Goal: Transaction & Acquisition: Purchase product/service

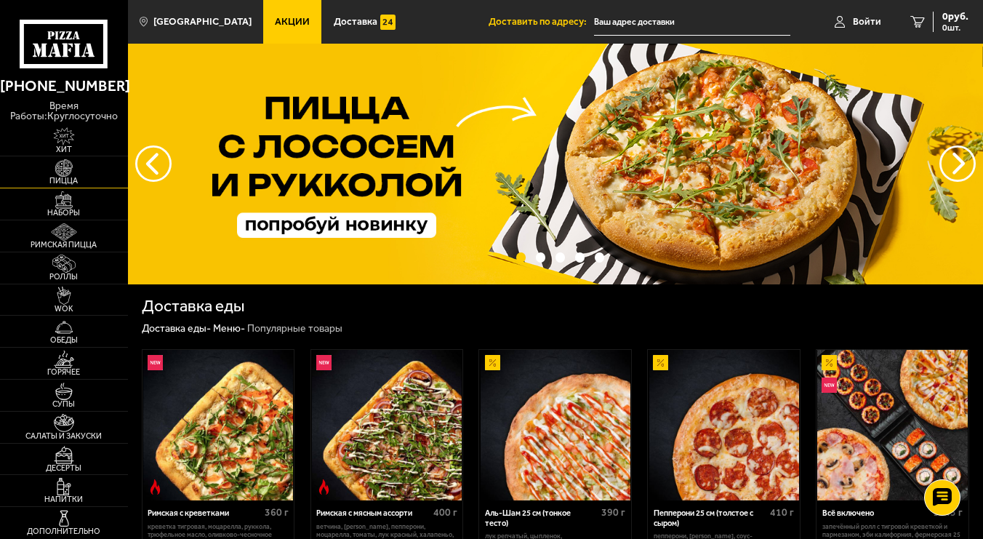
click at [65, 172] on img at bounding box center [63, 167] width 39 height 17
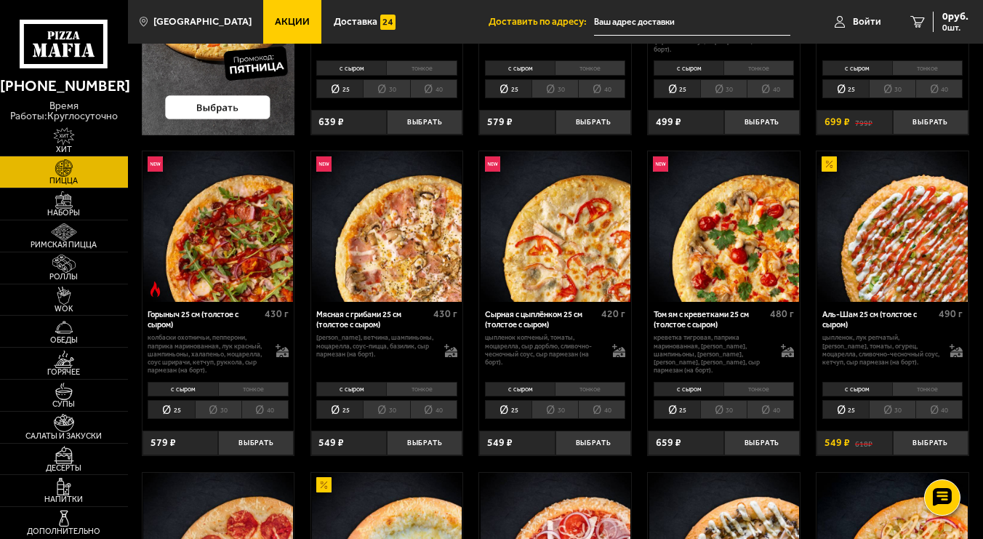
scroll to position [364, 0]
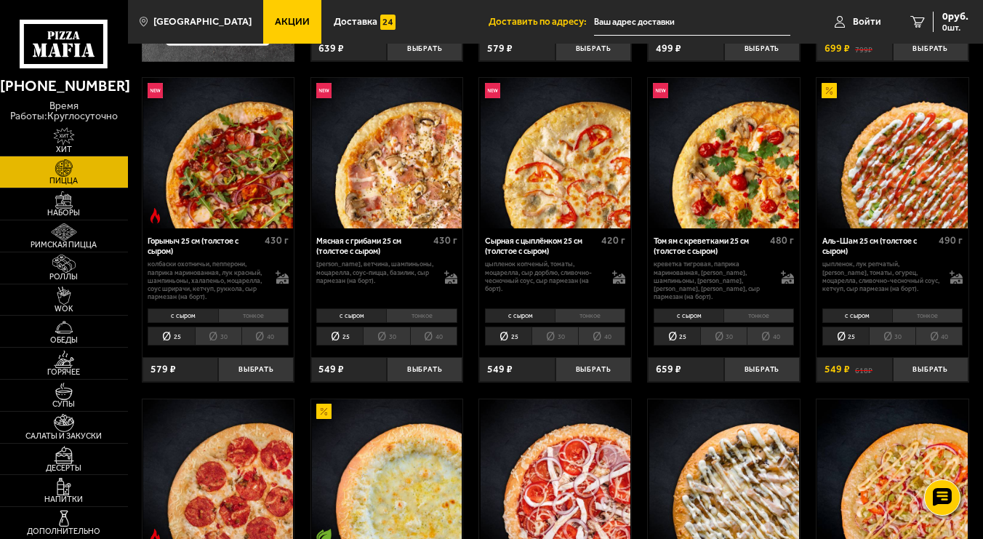
click at [896, 340] on li "30" at bounding box center [892, 335] width 47 height 19
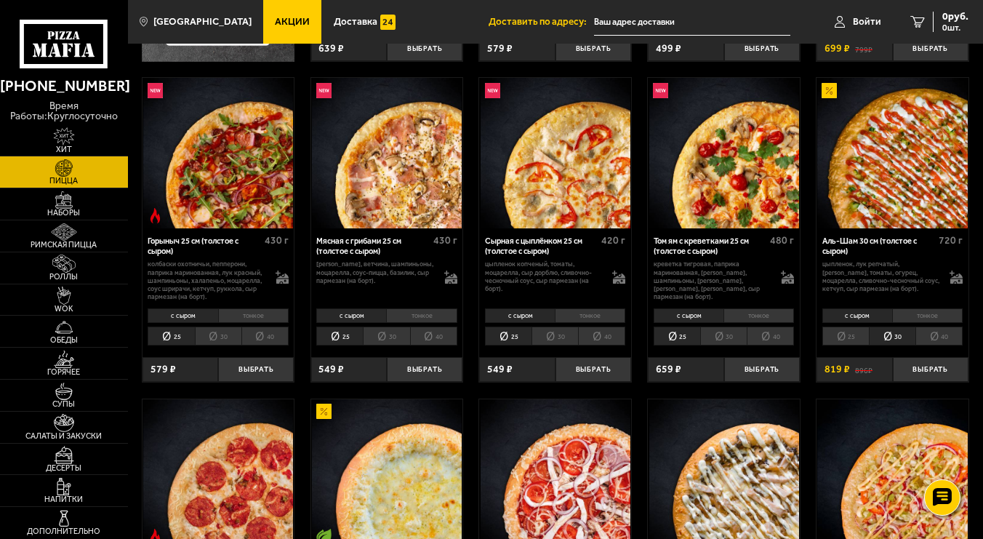
click at [940, 337] on li "40" at bounding box center [938, 335] width 47 height 19
click at [889, 341] on li "30" at bounding box center [892, 335] width 47 height 19
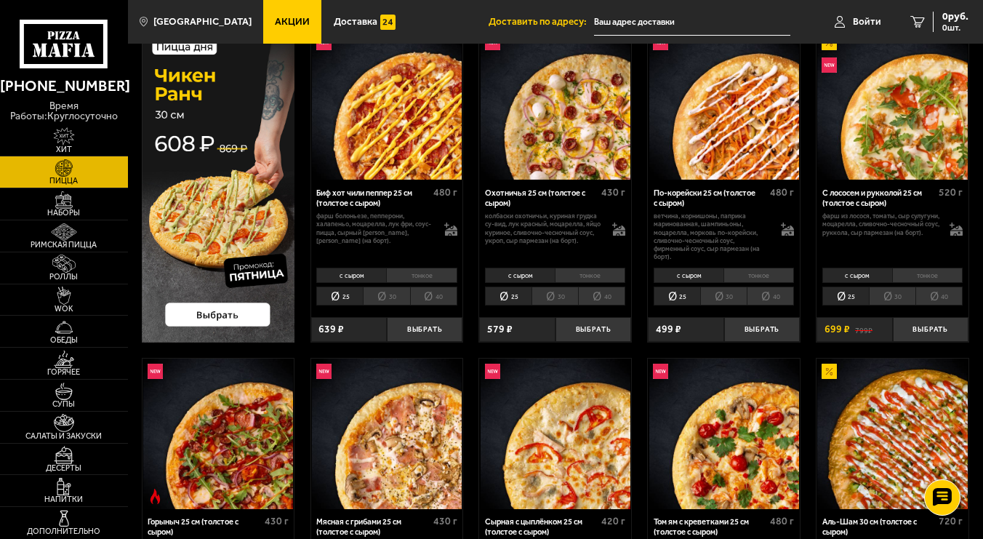
scroll to position [73, 0]
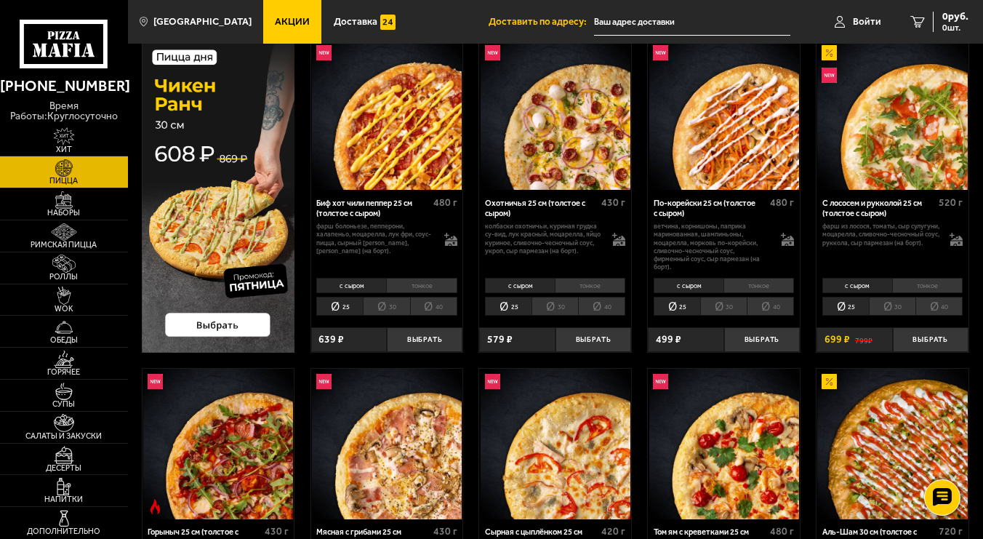
click at [896, 309] on li "30" at bounding box center [892, 306] width 47 height 19
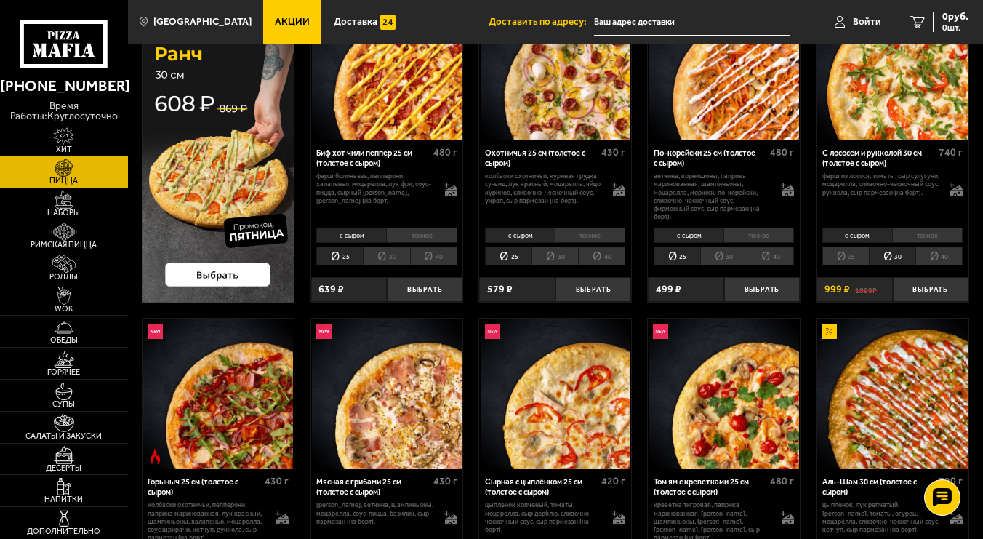
scroll to position [291, 0]
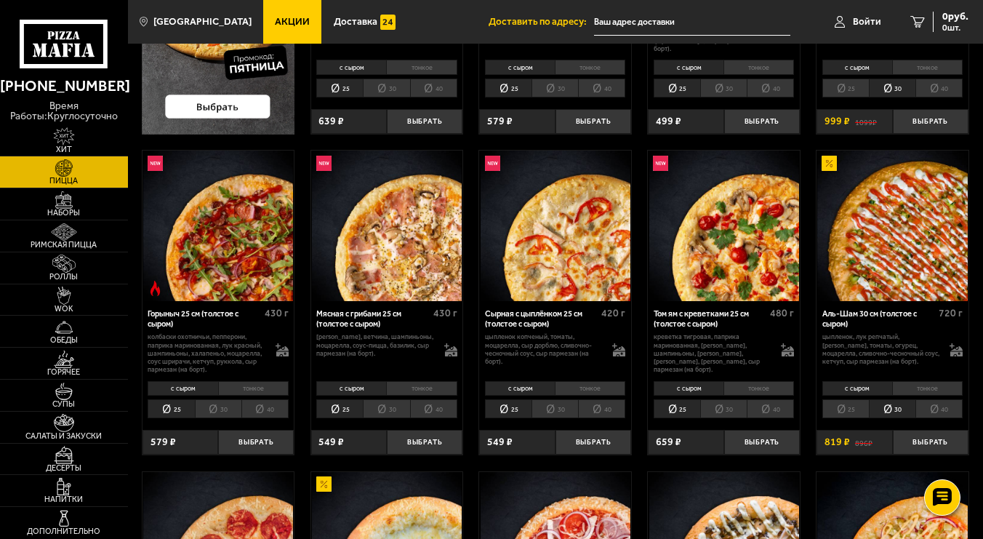
click at [728, 249] on img at bounding box center [724, 226] width 150 height 150
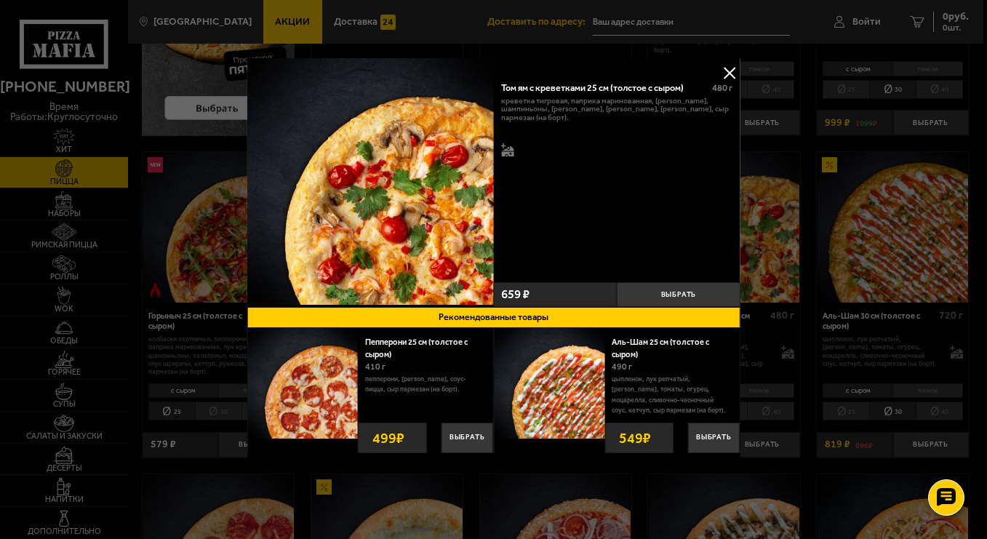
click at [728, 73] on button at bounding box center [729, 73] width 22 height 22
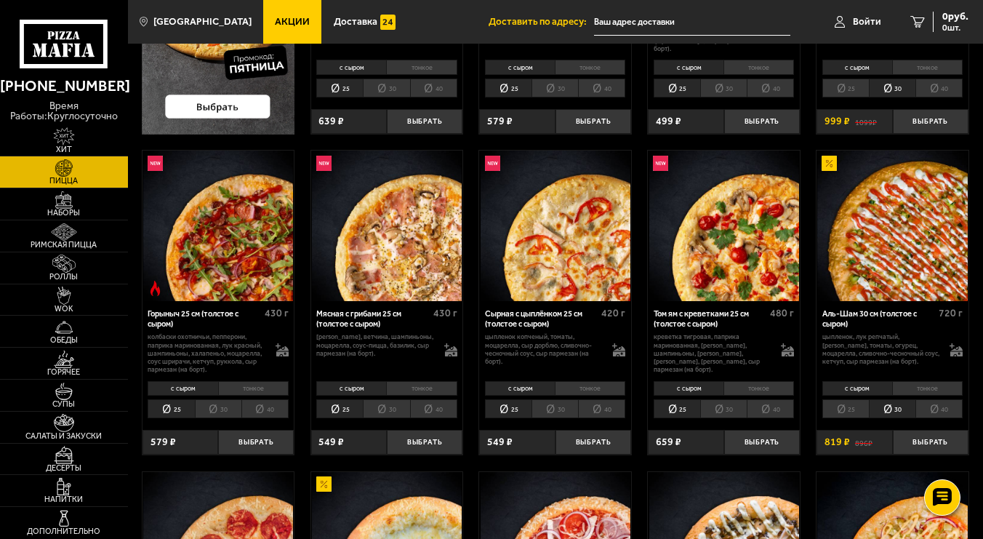
click at [755, 388] on li "тонкое" at bounding box center [758, 388] width 71 height 15
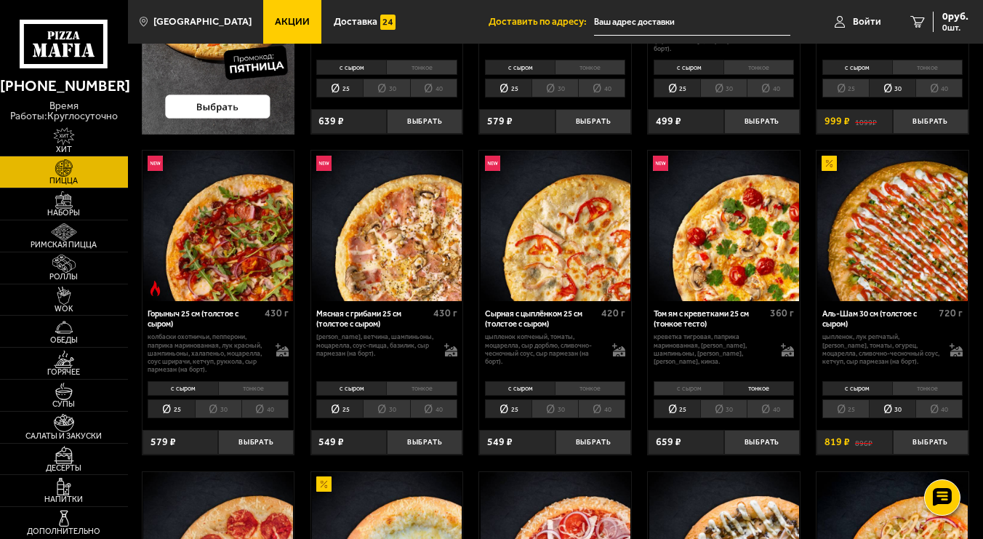
click at [700, 385] on li "с сыром" at bounding box center [689, 388] width 70 height 15
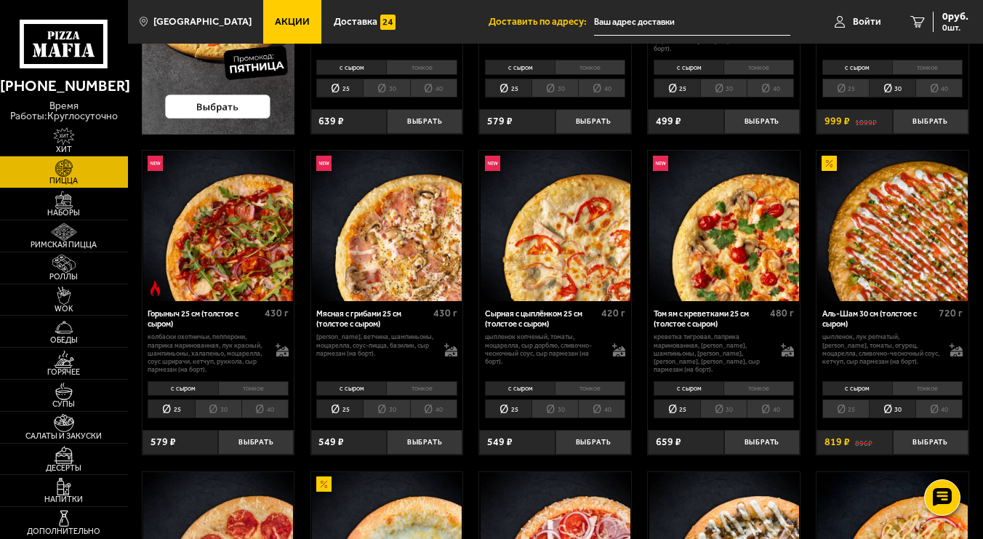
click at [758, 389] on li "тонкое" at bounding box center [758, 388] width 71 height 15
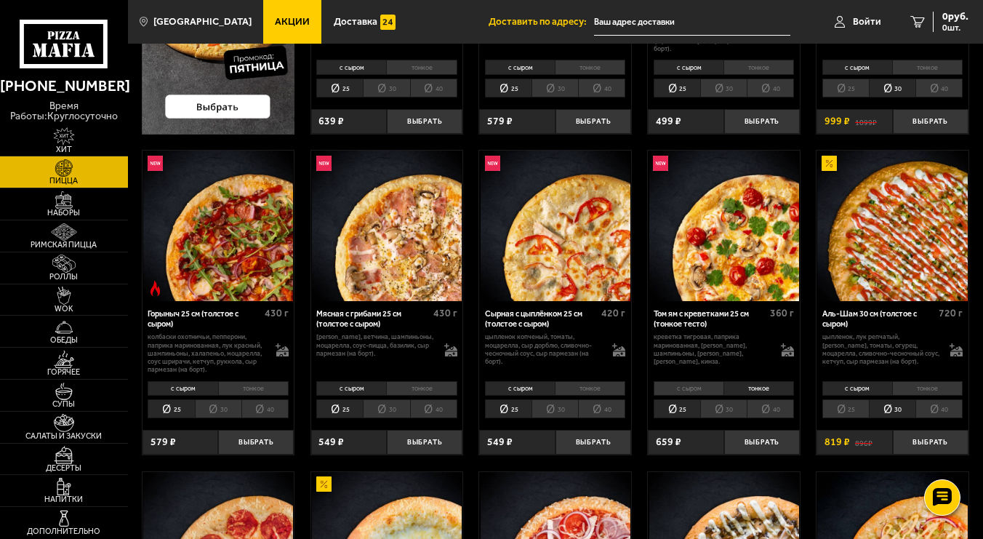
click at [935, 390] on li "тонкое" at bounding box center [927, 388] width 71 height 15
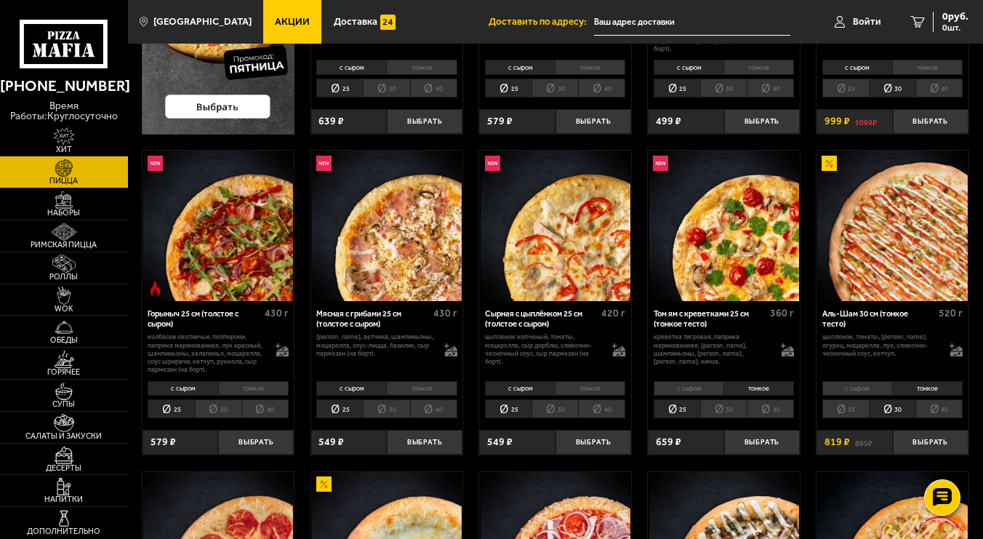
click at [843, 390] on li "с сыром" at bounding box center [857, 388] width 70 height 15
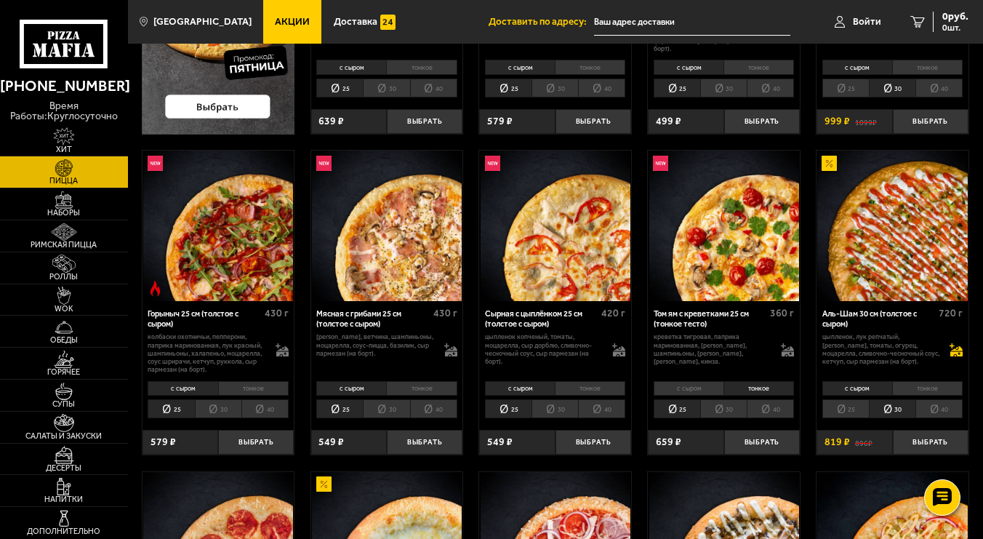
click at [958, 355] on icon at bounding box center [956, 354] width 12 height 5
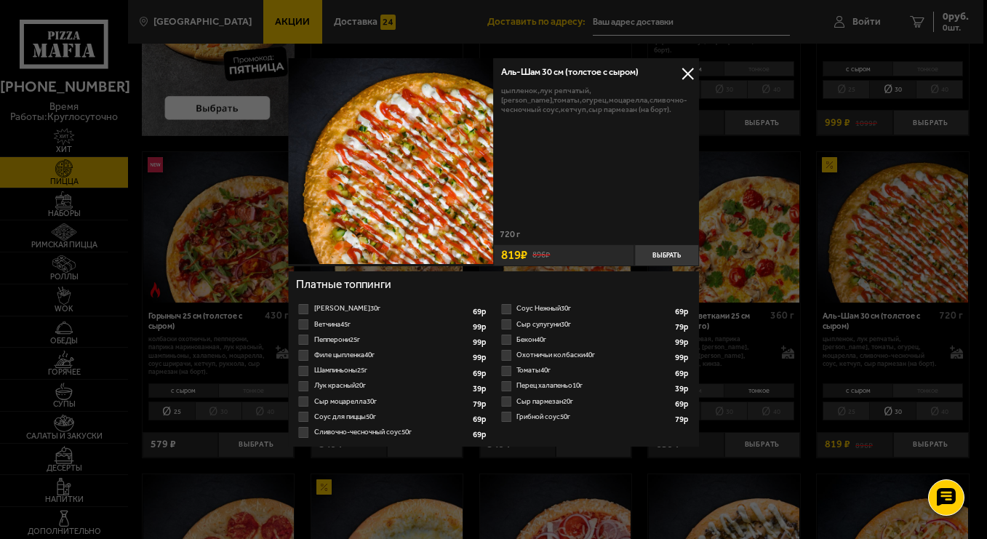
click at [685, 71] on button at bounding box center [688, 74] width 22 height 22
